Goal: Information Seeking & Learning: Learn about a topic

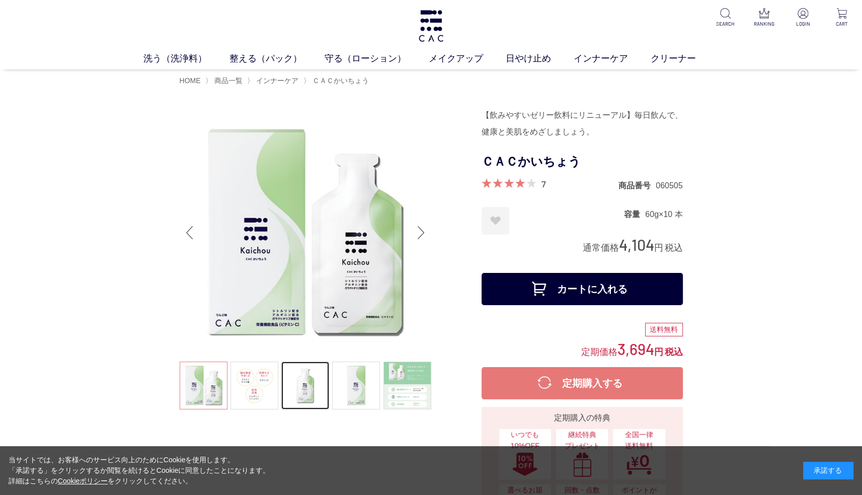
drag, startPoint x: 345, startPoint y: 273, endPoint x: 292, endPoint y: 372, distance: 112.7
click at [293, 372] on link at bounding box center [305, 385] width 48 height 48
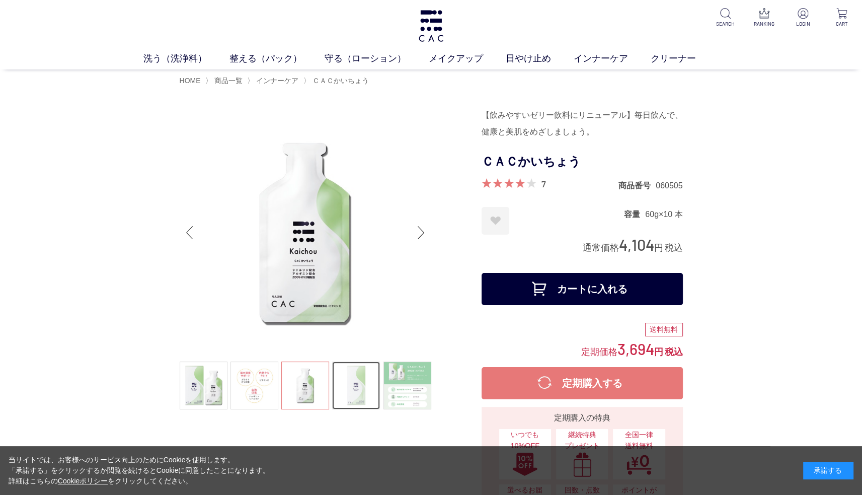
click at [336, 398] on link at bounding box center [356, 385] width 48 height 48
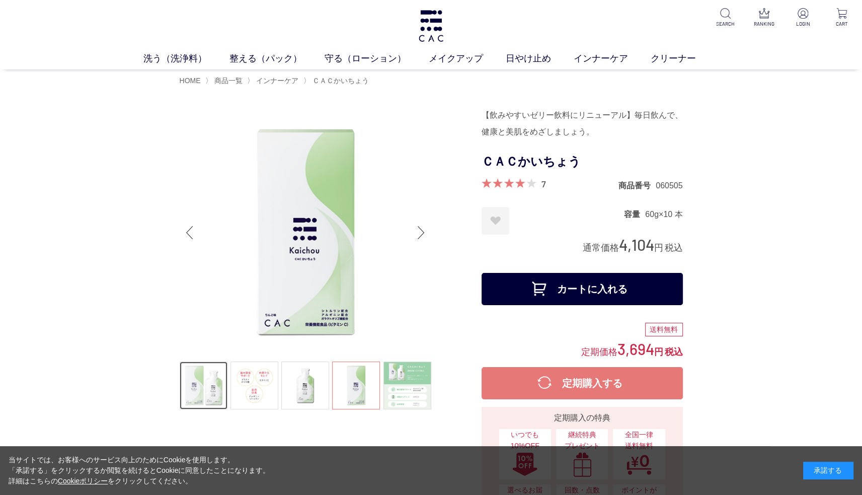
click at [210, 381] on link at bounding box center [204, 385] width 48 height 48
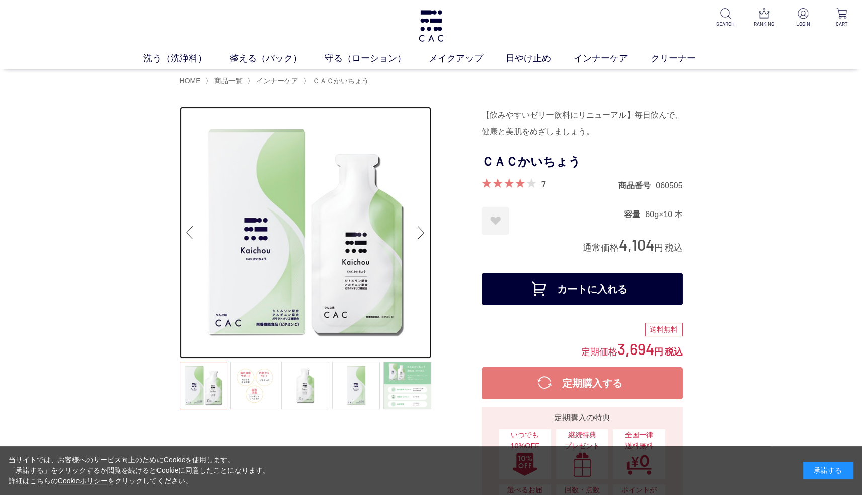
drag, startPoint x: 312, startPoint y: 202, endPoint x: 283, endPoint y: 229, distance: 39.5
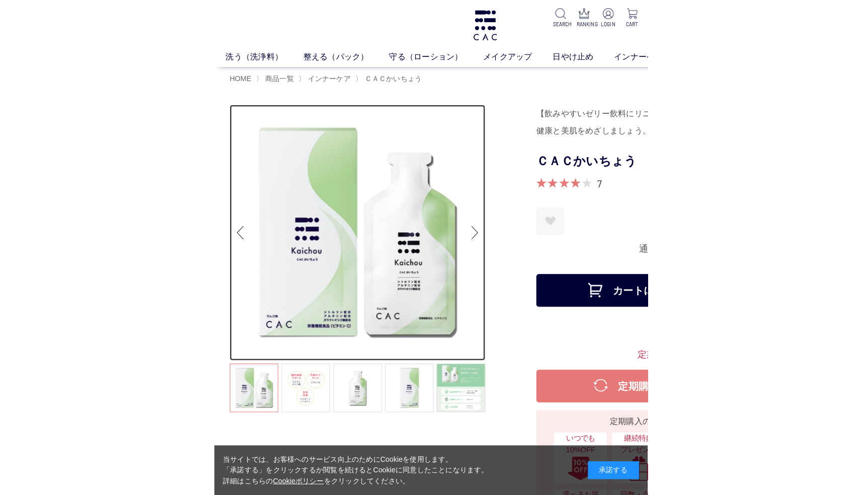
scroll to position [50, 0]
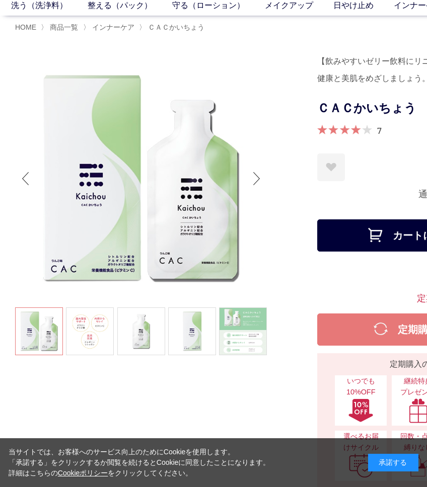
click at [326, 101] on h1 "ＣＡＣかいちょう" at bounding box center [417, 108] width 201 height 23
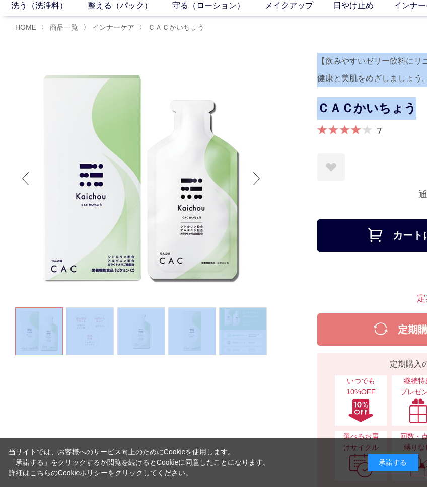
drag, startPoint x: 313, startPoint y: 104, endPoint x: 416, endPoint y: 106, distance: 102.6
click at [416, 106] on h1 "ＣＡＣかいちょう" at bounding box center [417, 108] width 201 height 23
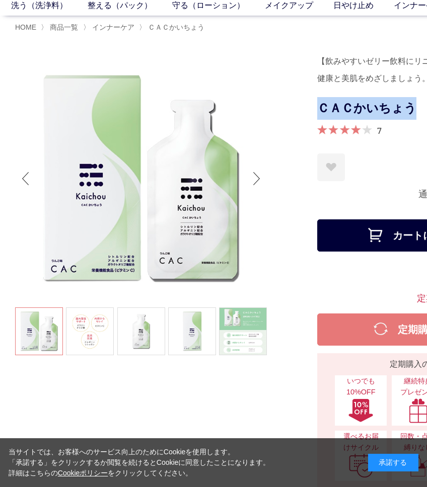
drag, startPoint x: 412, startPoint y: 109, endPoint x: 320, endPoint y: 113, distance: 91.1
click at [320, 113] on h1 "ＣＡＣかいちょう" at bounding box center [417, 108] width 201 height 23
copy h1 "ＣＡＣかいちょう"
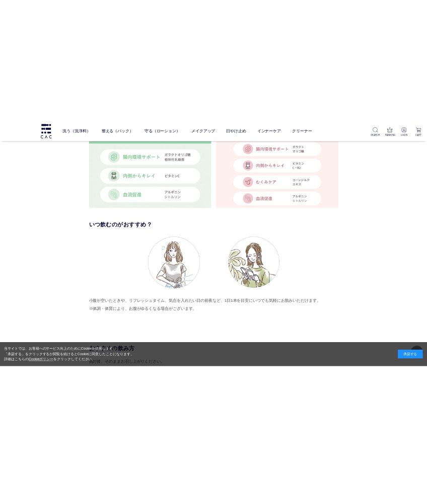
scroll to position [2717, 0]
